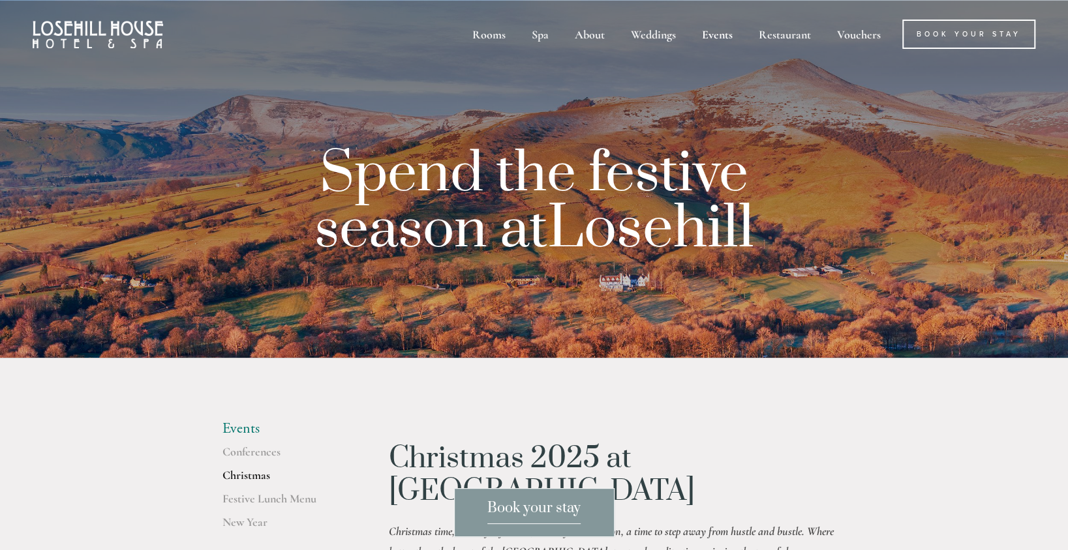
click at [518, 505] on span "Book your stay" at bounding box center [533, 512] width 93 height 25
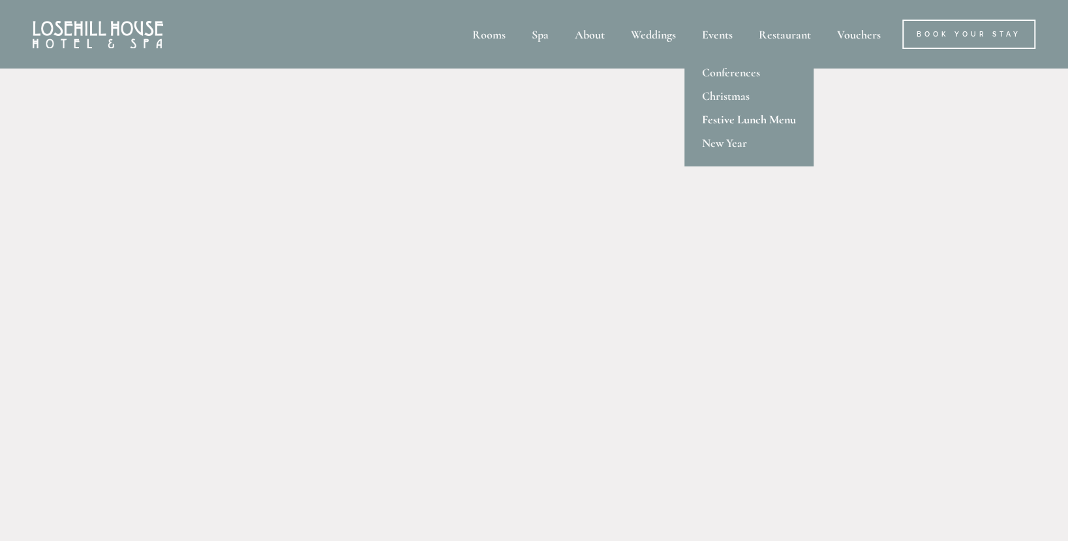
click at [744, 115] on link "Festive Lunch Menu" at bounding box center [748, 119] width 129 height 23
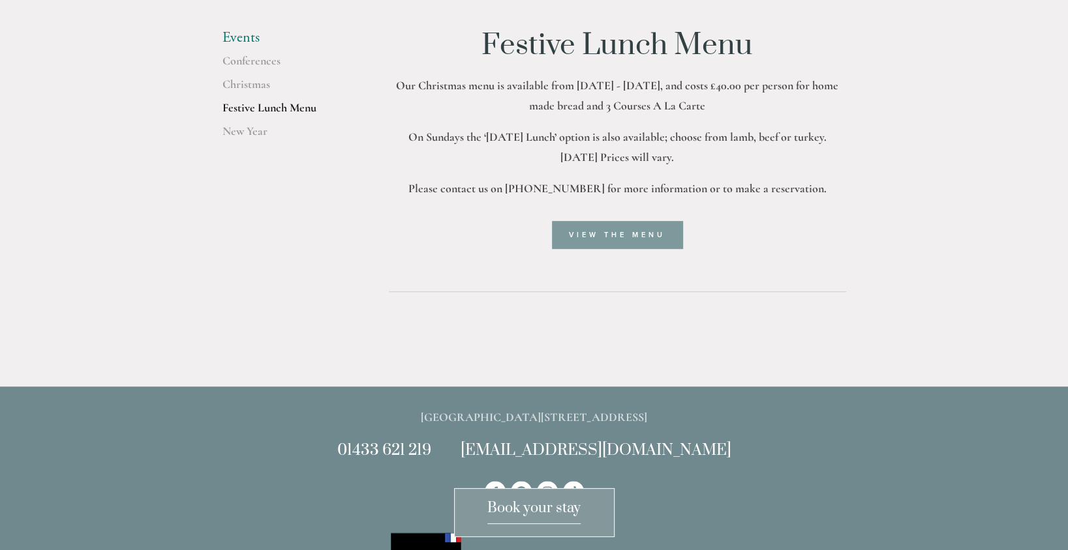
scroll to position [457, 0]
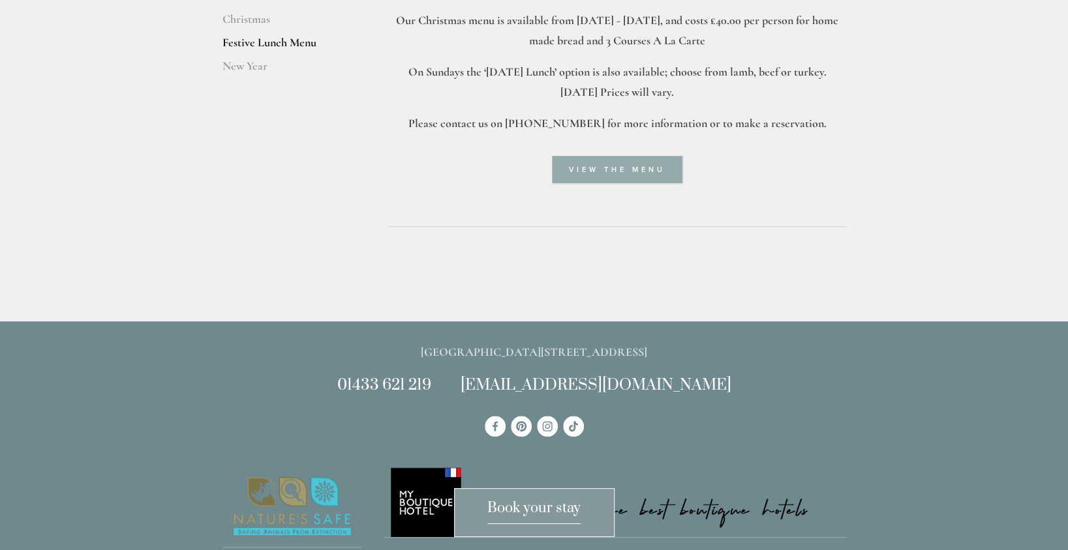
click at [598, 164] on link "View the menu" at bounding box center [617, 169] width 130 height 27
